Goal: Task Accomplishment & Management: Use online tool/utility

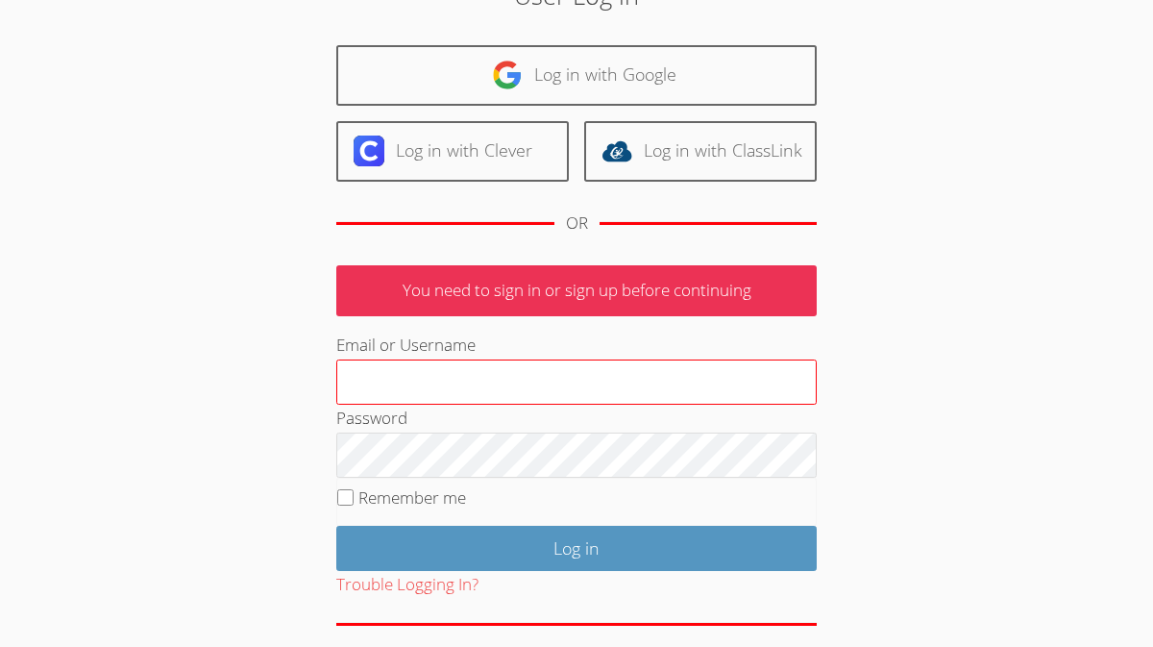
scroll to position [158, 0]
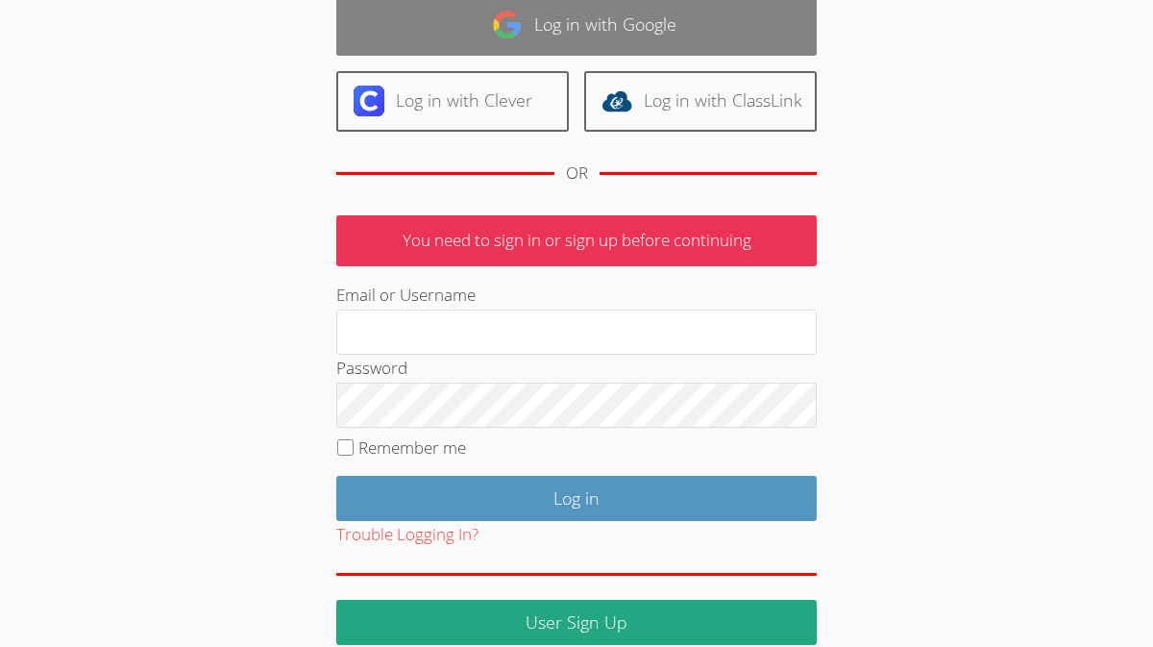
click at [755, 31] on link "Log in with Google" at bounding box center [576, 25] width 481 height 61
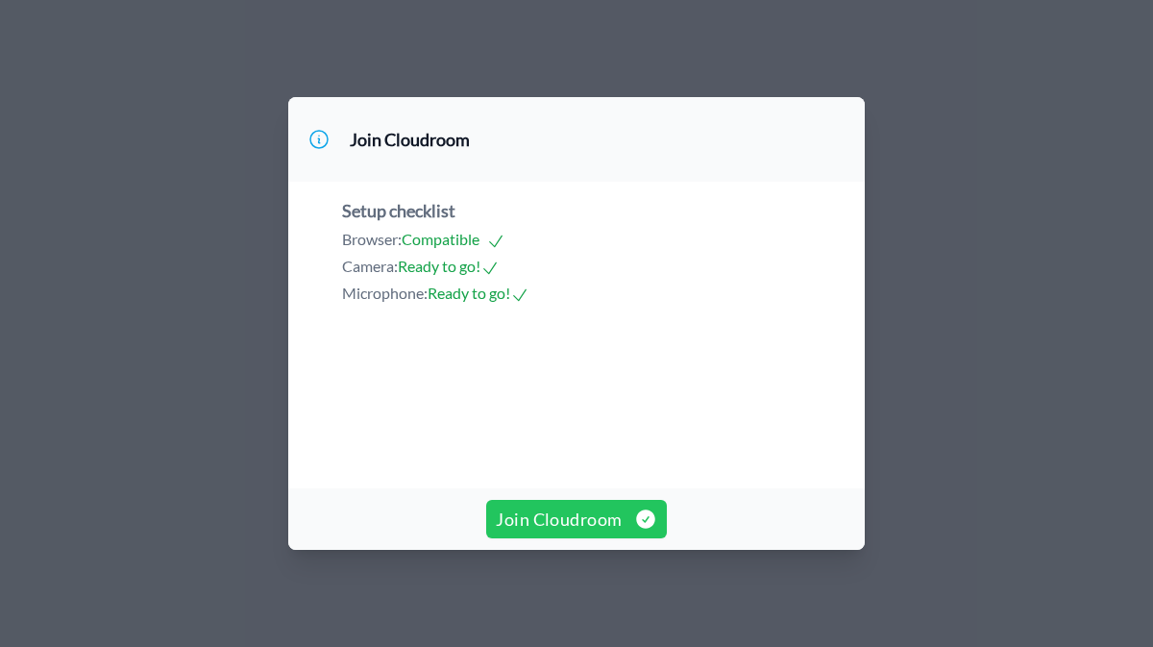
click at [619, 514] on span "Join Cloudroom" at bounding box center [576, 519] width 160 height 27
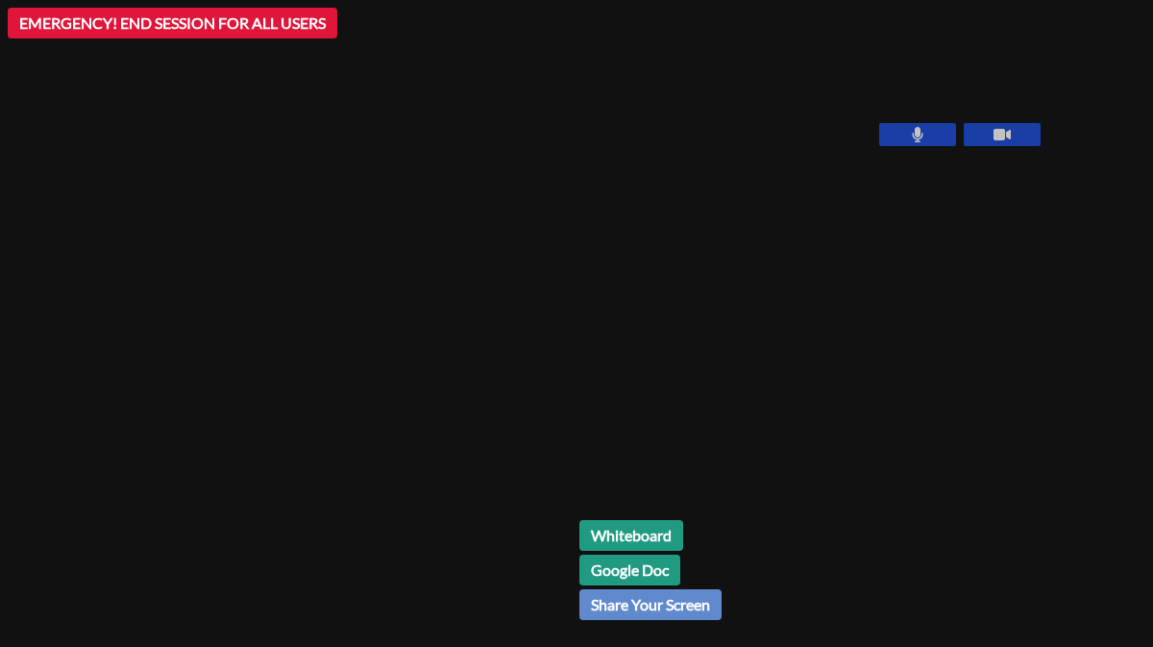
click at [742, 540] on div "Whiteboard Google Doc Share Your Screen" at bounding box center [812, 577] width 465 height 115
click at [580, 537] on link "Whiteboard" at bounding box center [632, 535] width 104 height 31
